Goal: Check status

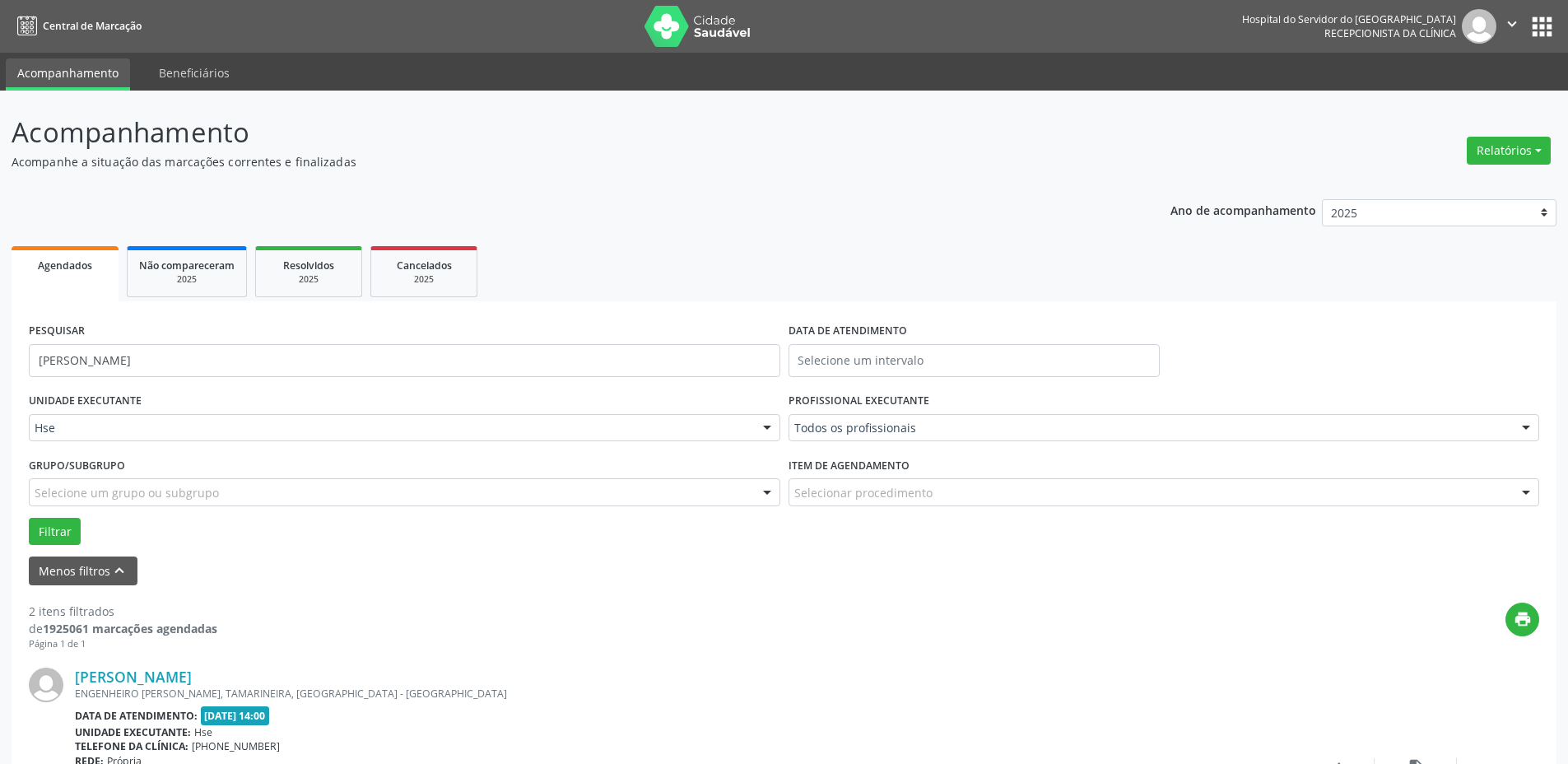
click at [28, 518] on button "Filtrar" at bounding box center [54, 531] width 52 height 28
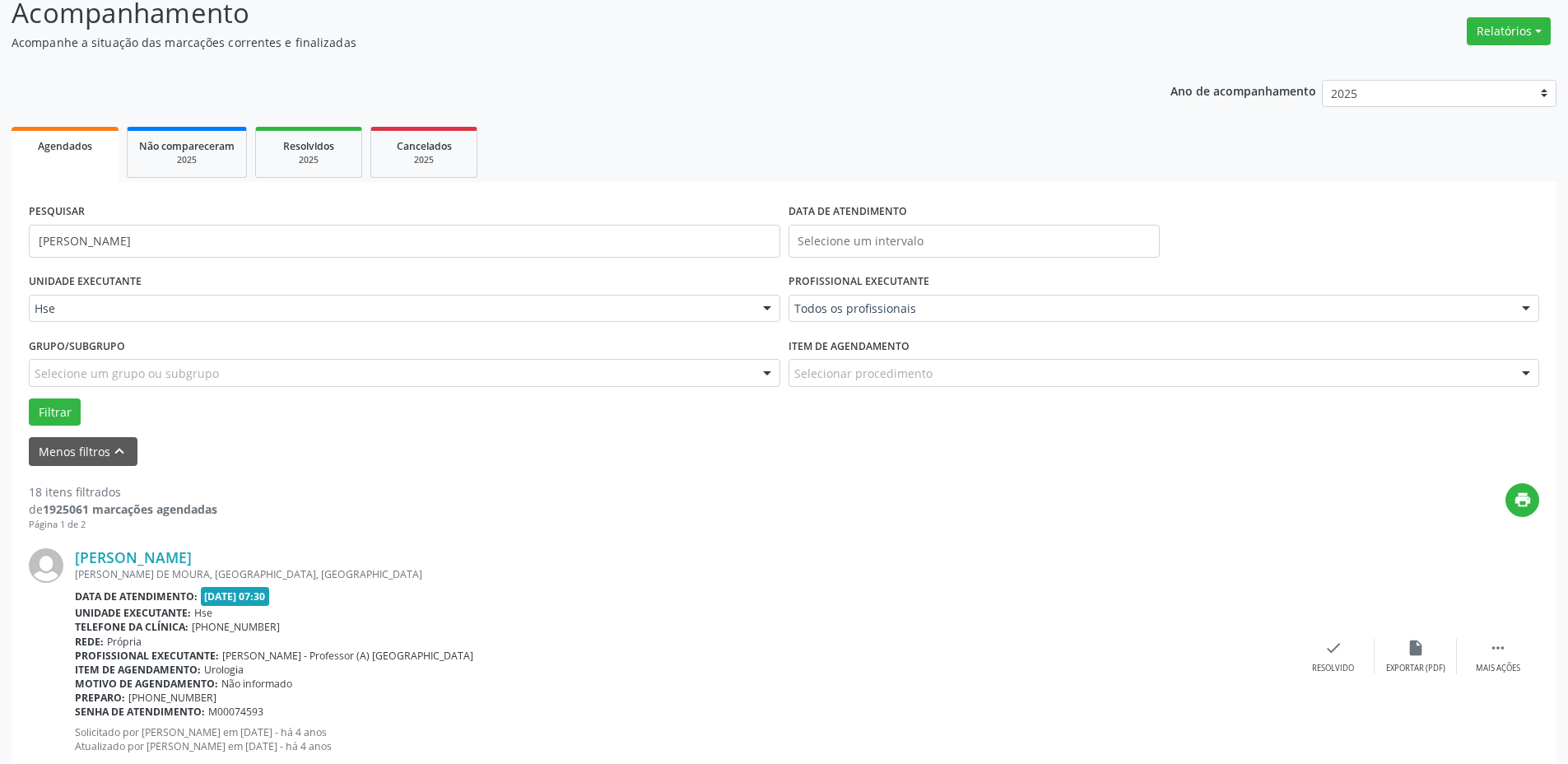
scroll to position [83, 0]
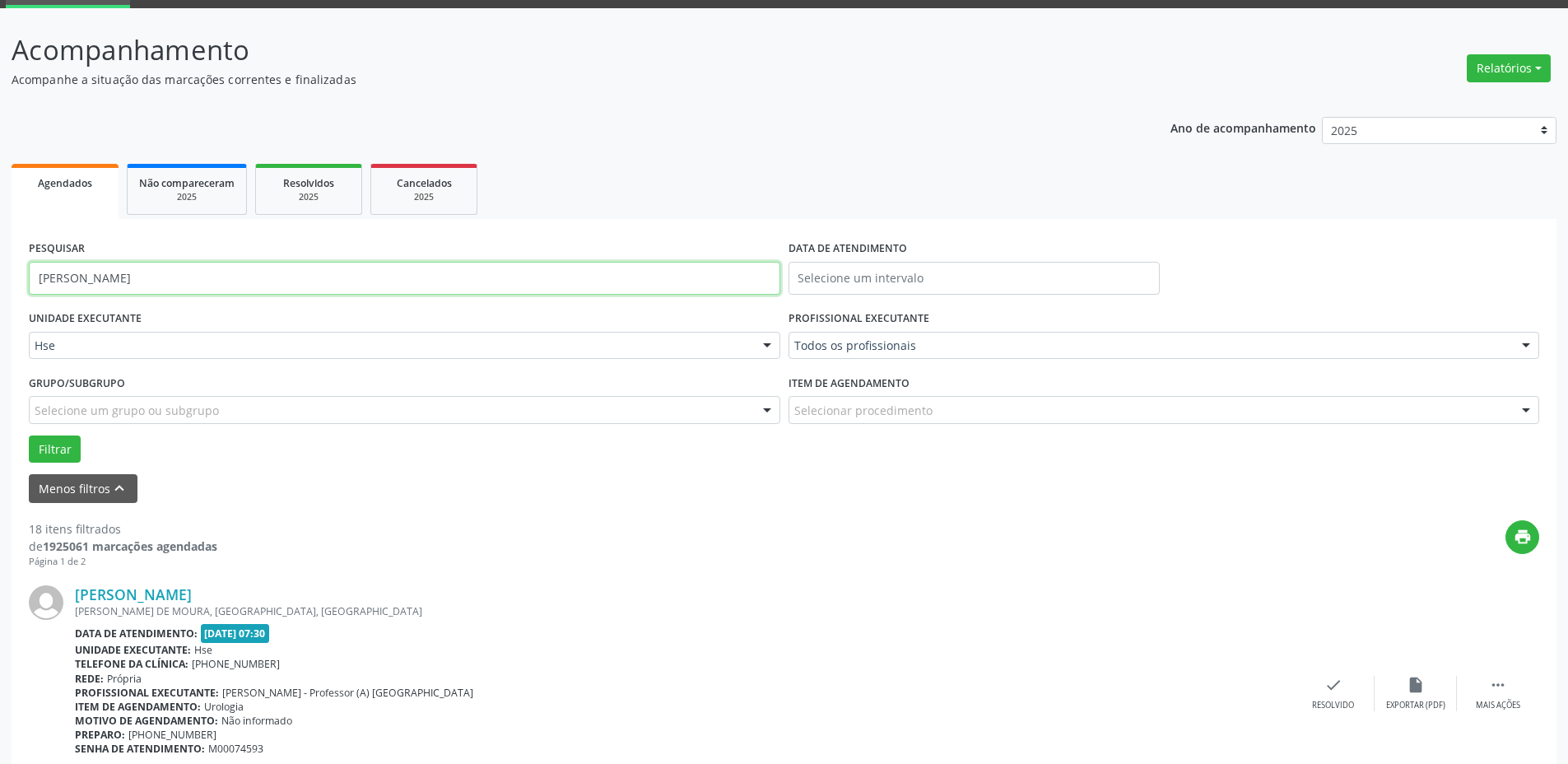
click at [150, 275] on input "[PERSON_NAME]" at bounding box center [404, 278] width 751 height 33
click at [28, 435] on button "Filtrar" at bounding box center [54, 449] width 52 height 28
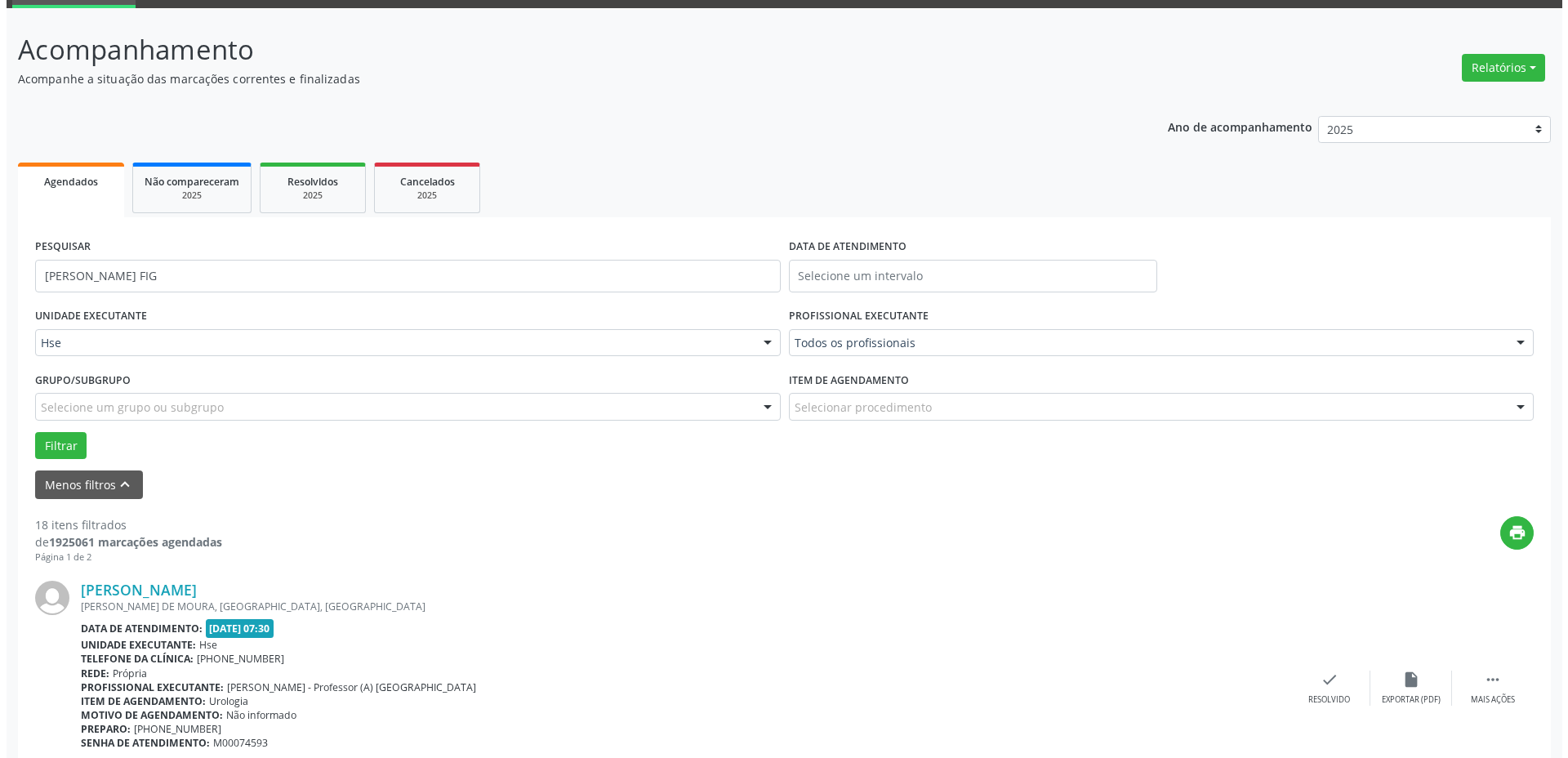
scroll to position [0, 0]
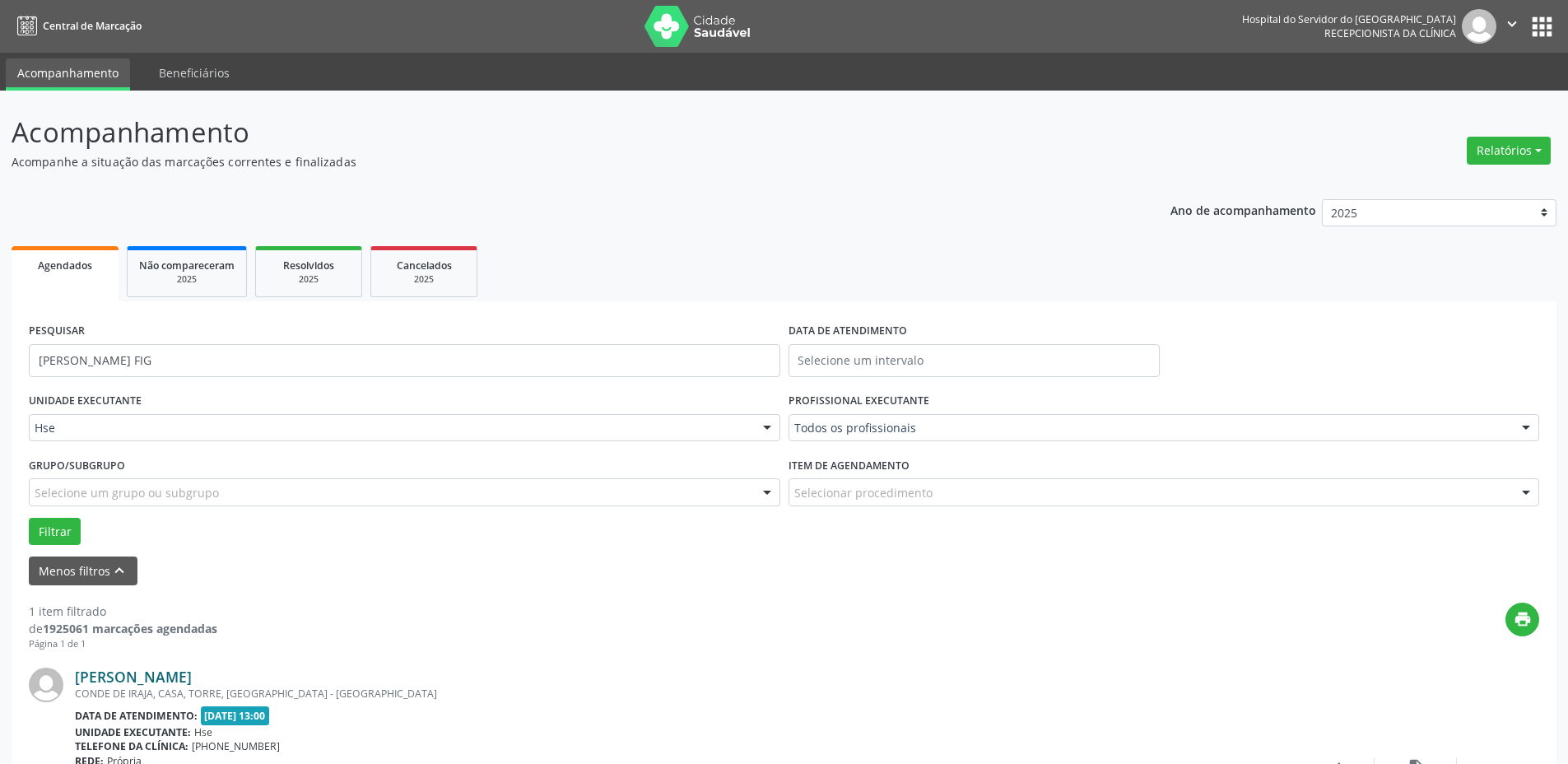
click at [192, 674] on link "[PERSON_NAME]" at bounding box center [134, 676] width 117 height 18
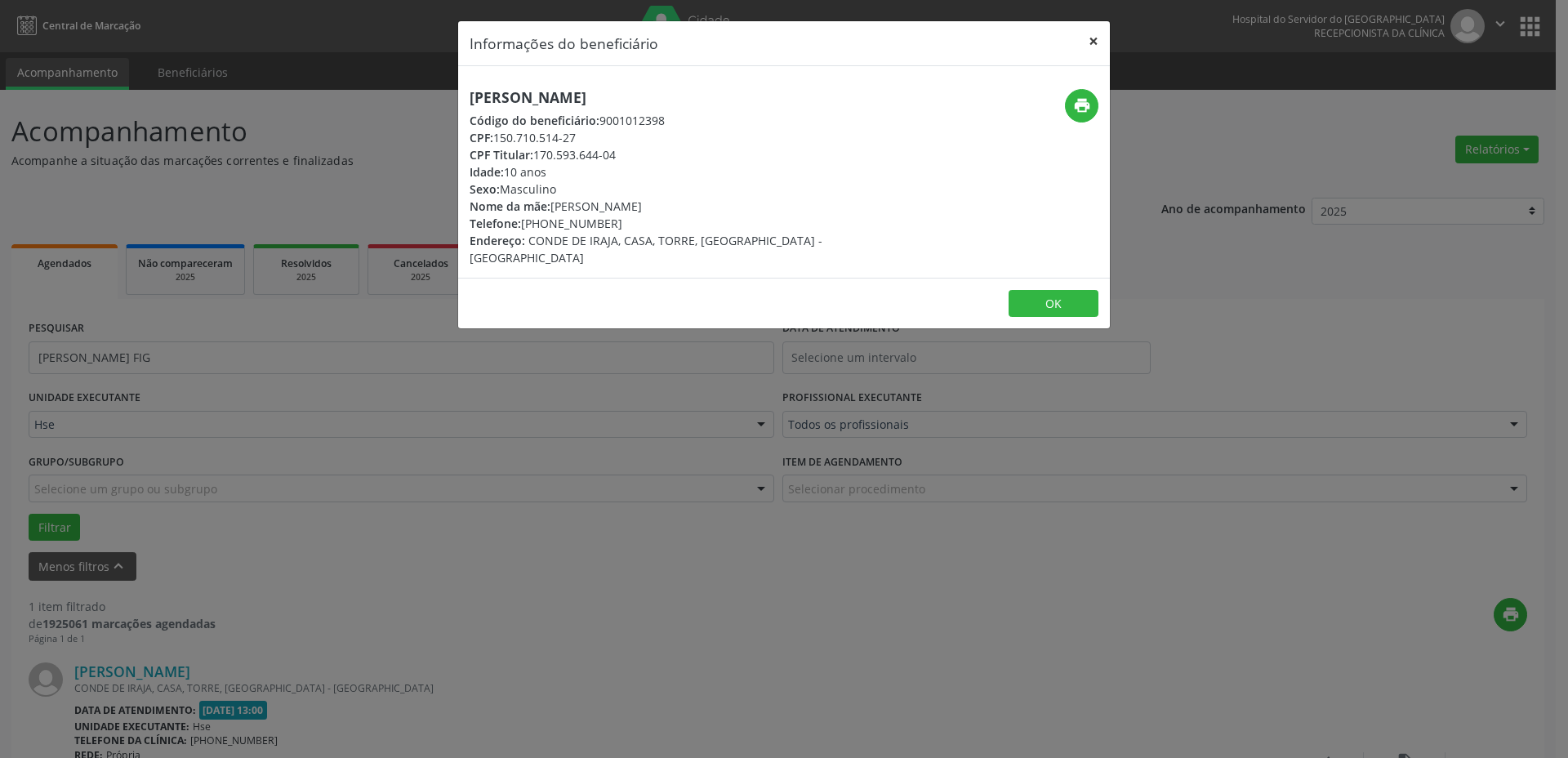
click at [1095, 41] on button "×" at bounding box center [1093, 41] width 32 height 40
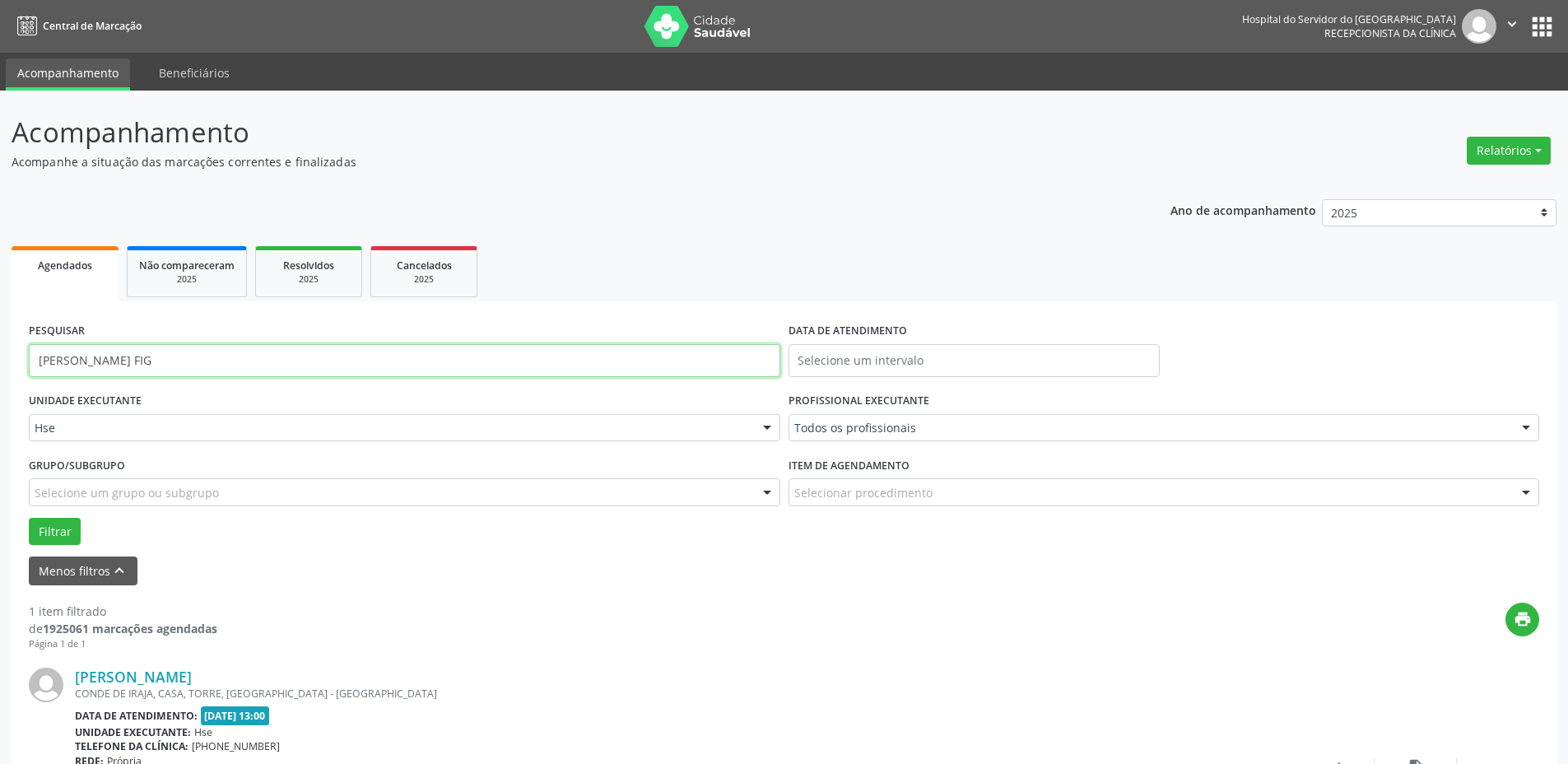
drag, startPoint x: 176, startPoint y: 358, endPoint x: 0, endPoint y: 368, distance: 176.3
click at [0, 368] on div "Acompanhamento Acompanhe a situação das marcações correntes e finalizadas Relat…" at bounding box center [784, 510] width 1568 height 840
click at [28, 518] on button "Filtrar" at bounding box center [54, 531] width 52 height 28
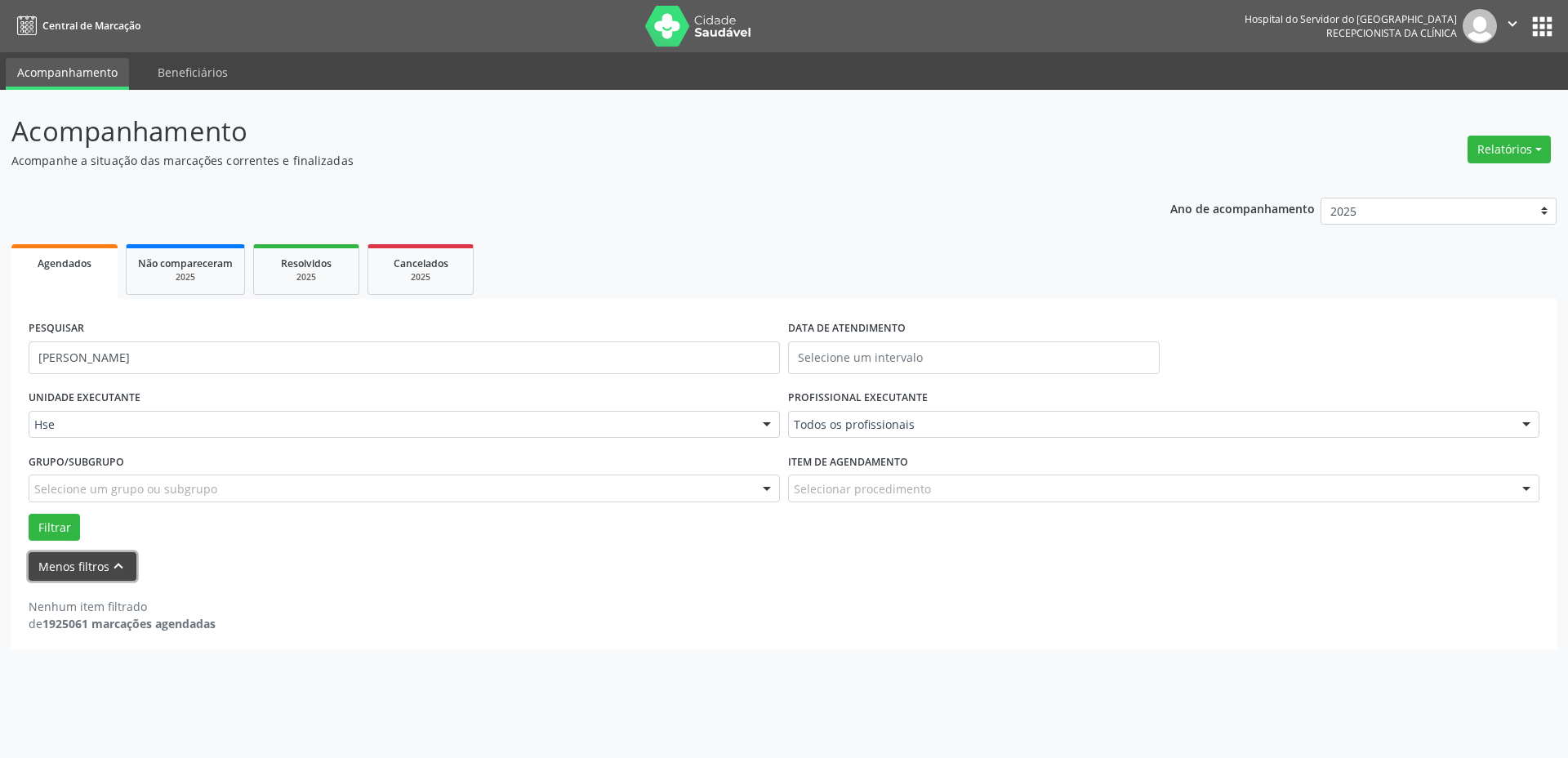
click at [56, 573] on button "Menos filtros keyboard_arrow_up" at bounding box center [82, 566] width 108 height 28
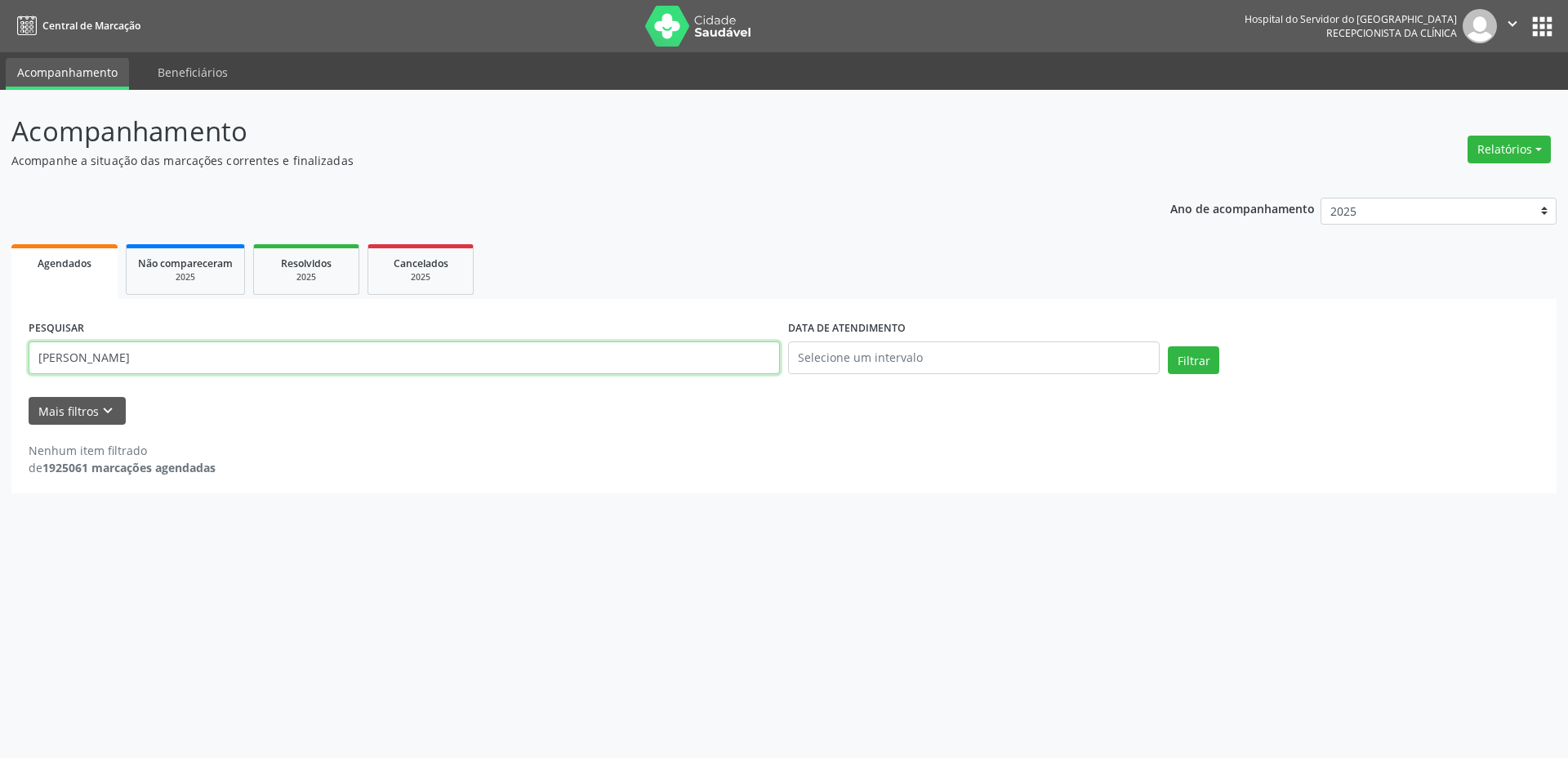
click at [207, 361] on input "[PERSON_NAME]" at bounding box center [403, 357] width 751 height 32
click at [1167, 346] on button "Filtrar" at bounding box center [1193, 360] width 51 height 27
click at [199, 352] on input "[PERSON_NAME]" at bounding box center [403, 357] width 751 height 32
click at [1167, 346] on button "Filtrar" at bounding box center [1193, 360] width 51 height 27
click at [169, 362] on input "[PERSON_NAME]" at bounding box center [403, 357] width 751 height 32
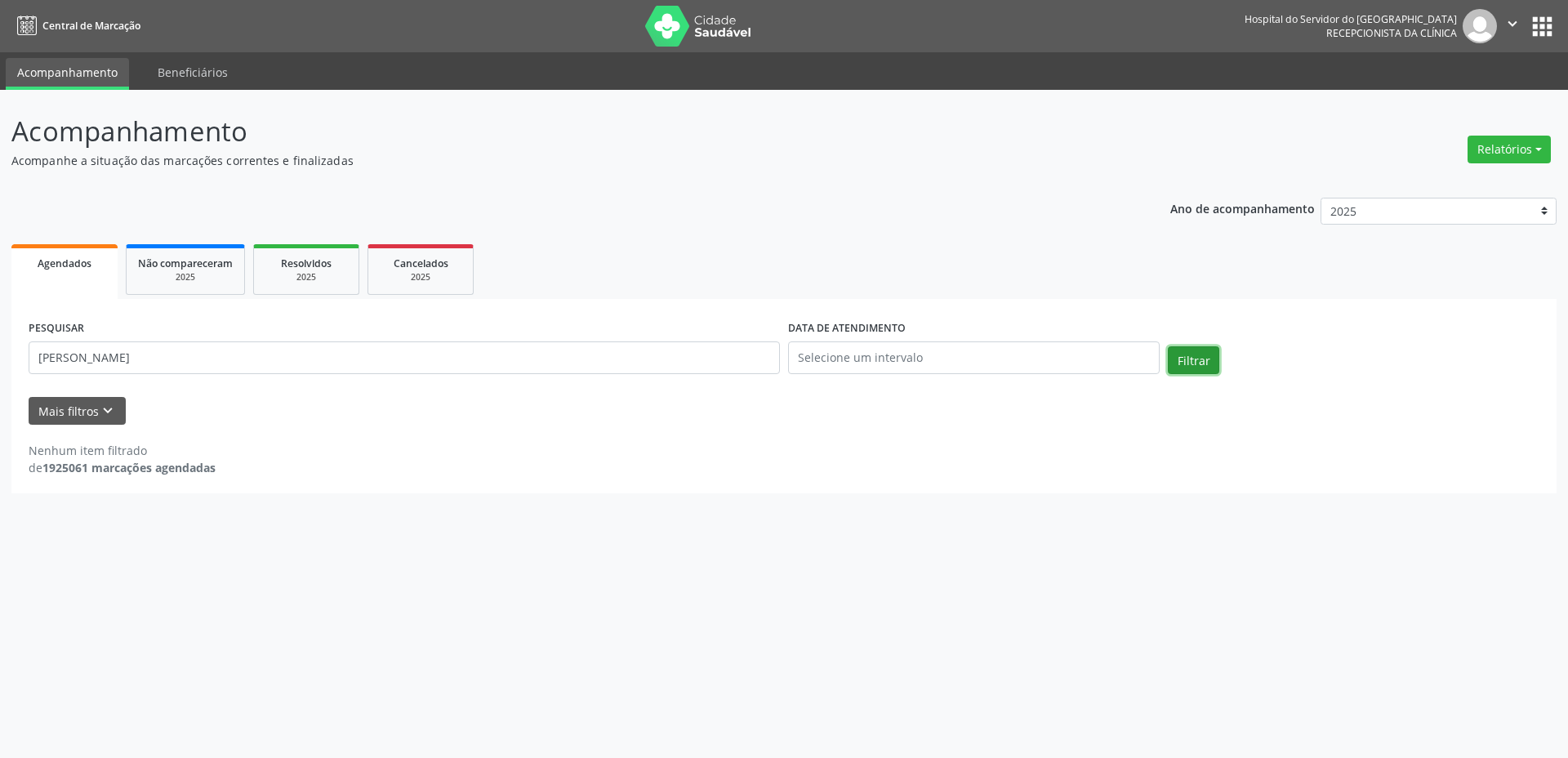
click at [1195, 357] on button "Filtrar" at bounding box center [1193, 360] width 51 height 27
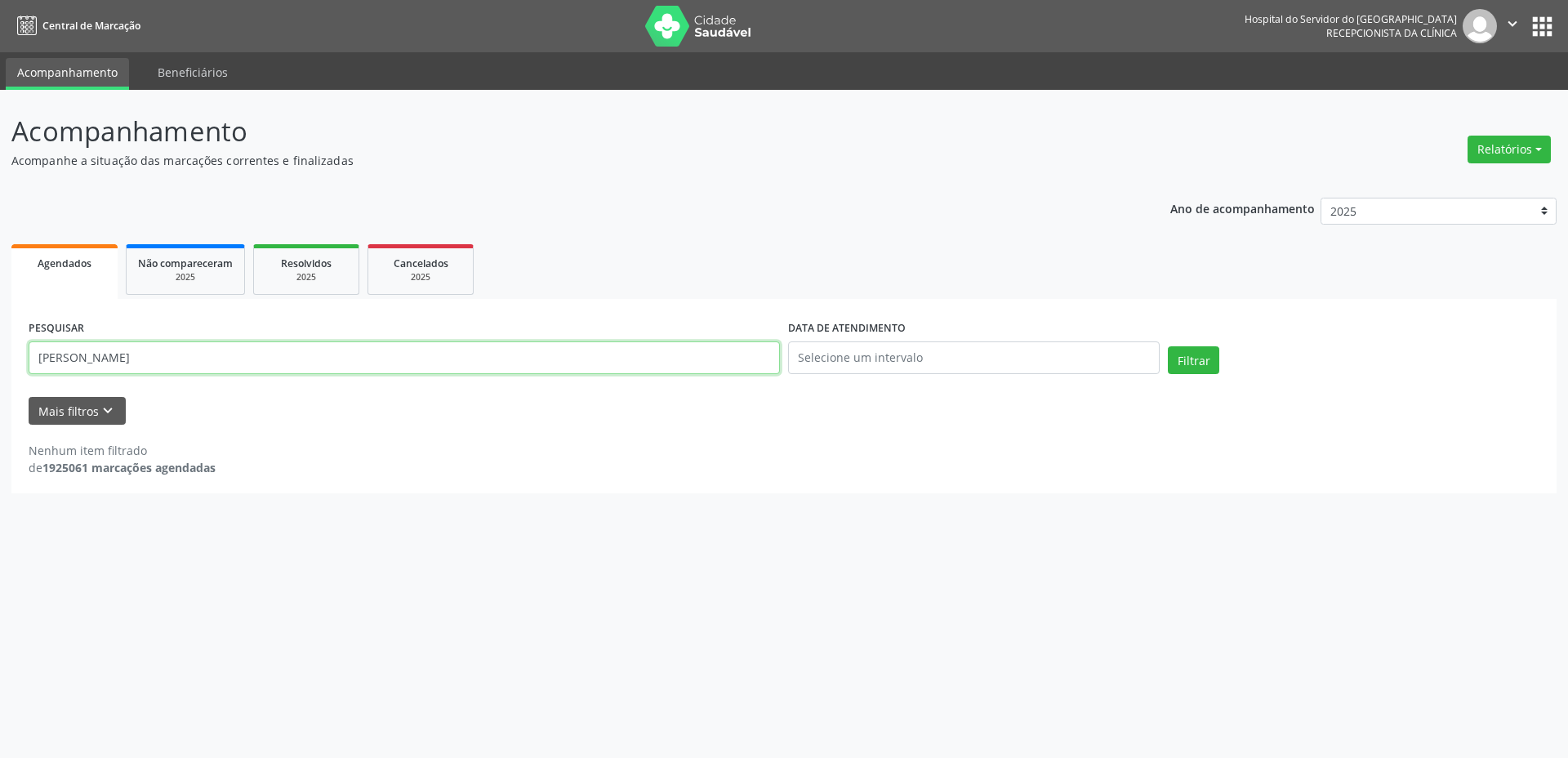
click at [222, 362] on input "[PERSON_NAME]" at bounding box center [403, 357] width 751 height 32
drag, startPoint x: 192, startPoint y: 362, endPoint x: 70, endPoint y: 378, distance: 123.0
click at [70, 378] on div "PESQUISAR [PERSON_NAME]" at bounding box center [404, 350] width 760 height 69
click at [354, 344] on input "[PERSON_NAME]" at bounding box center [403, 357] width 751 height 32
click at [64, 361] on input "[PERSON_NAME]" at bounding box center [403, 357] width 751 height 32
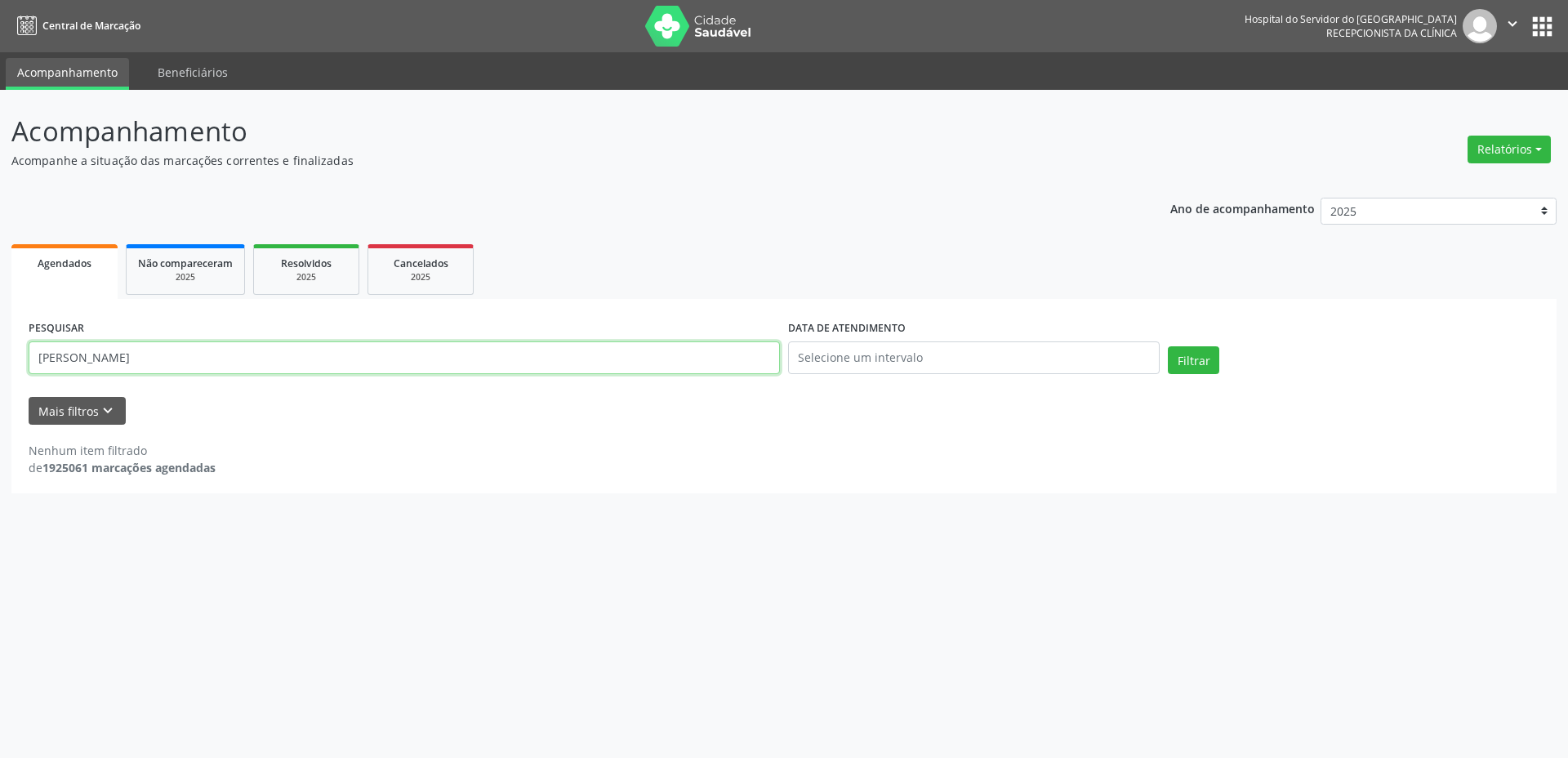
type input "[PERSON_NAME]"
click at [1167, 346] on button "Filtrar" at bounding box center [1193, 360] width 51 height 27
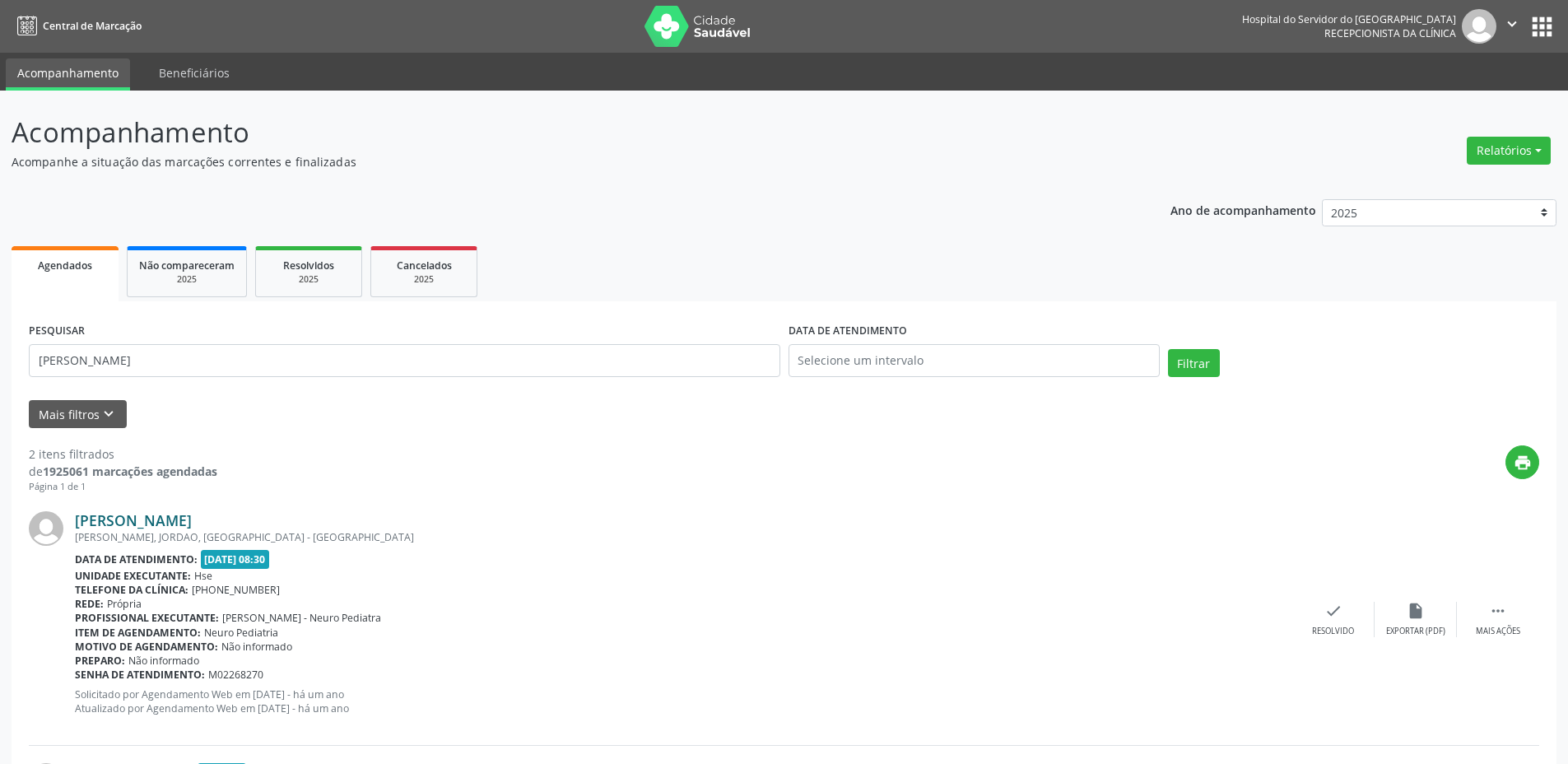
click at [170, 527] on link "[PERSON_NAME]" at bounding box center [134, 519] width 117 height 18
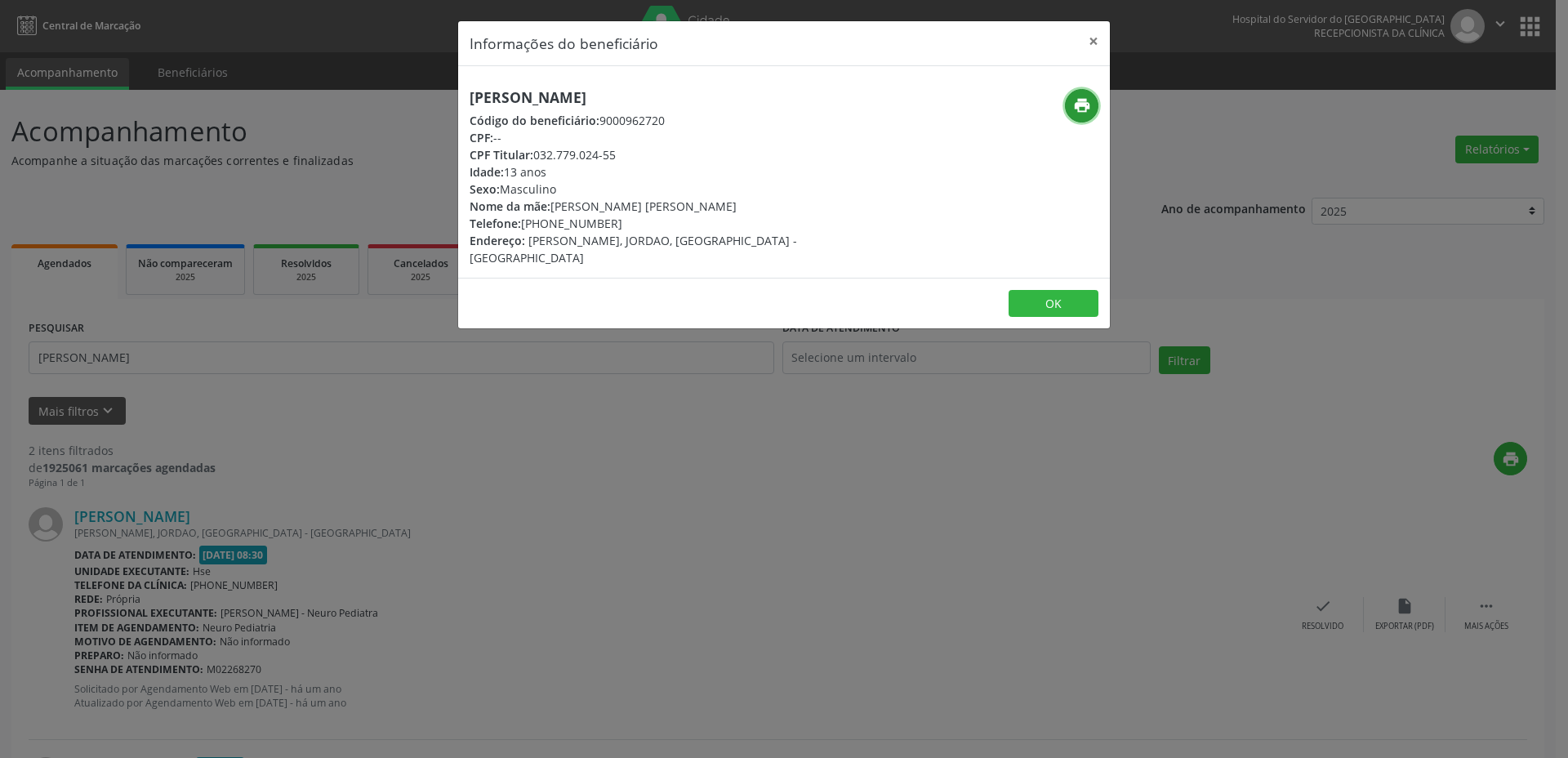
click at [1084, 115] on button "print" at bounding box center [1081, 105] width 33 height 33
